Goal: Information Seeking & Learning: Learn about a topic

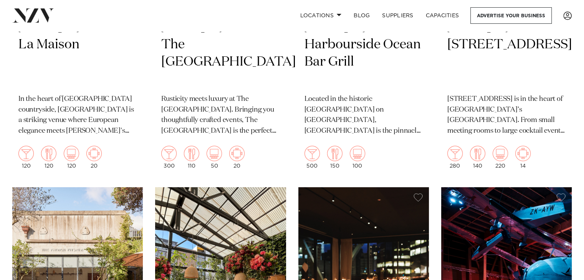
scroll to position [3074, 0]
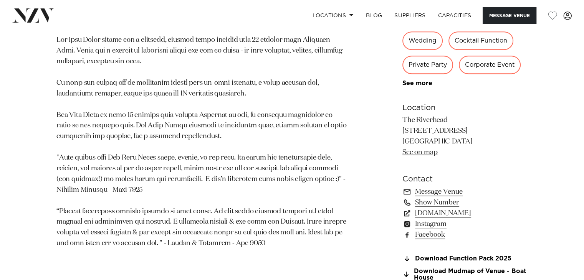
scroll to position [499, 0]
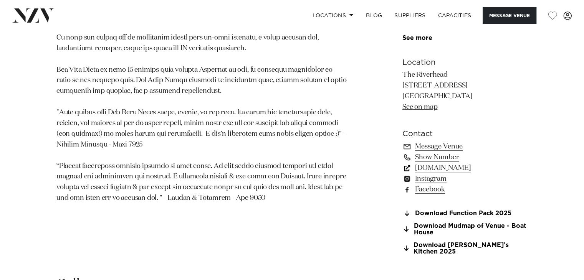
click at [436, 166] on link "www.theriverhead.co.nz" at bounding box center [465, 168] width 125 height 11
